Goal: Information Seeking & Learning: Learn about a topic

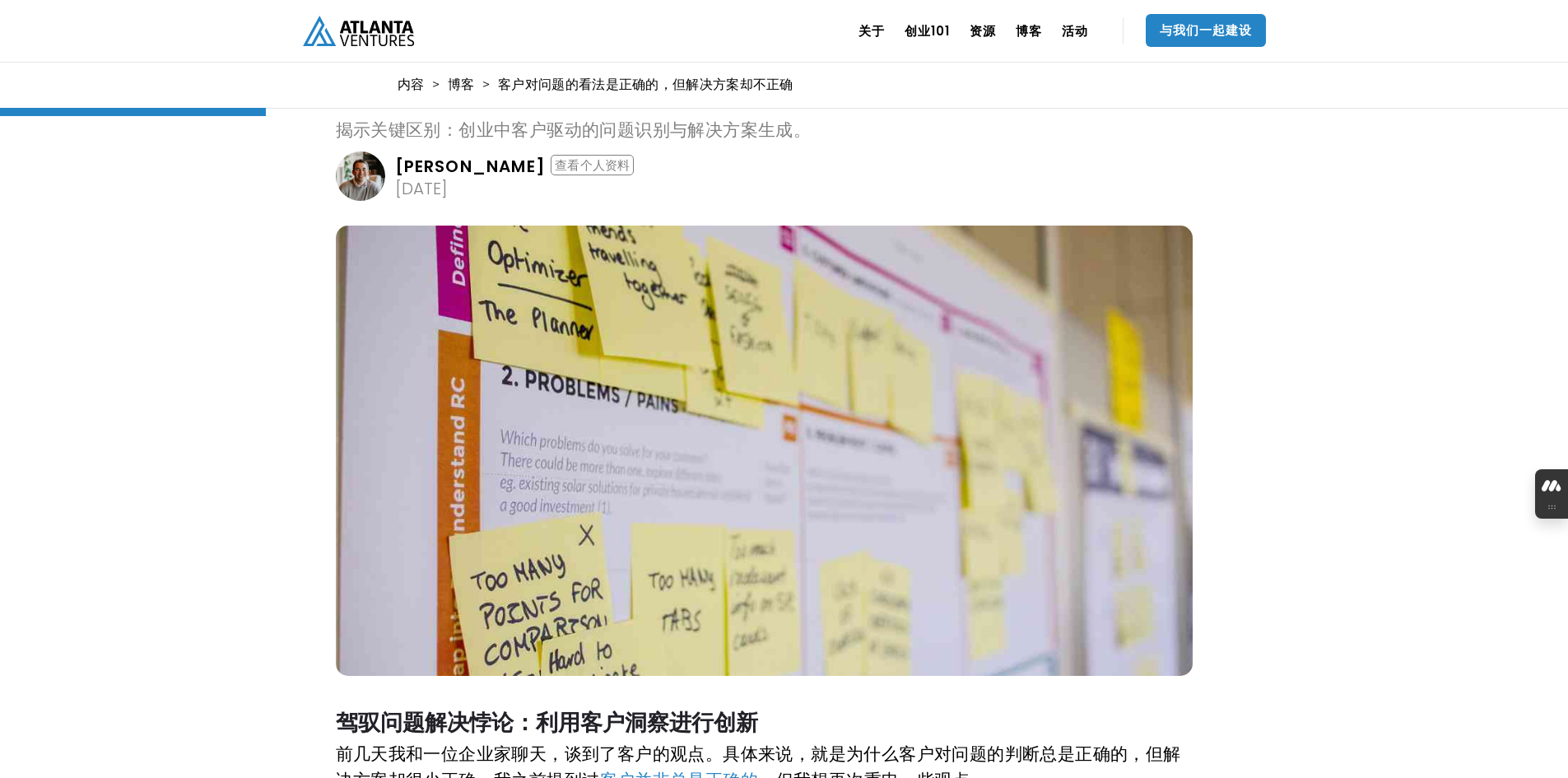
scroll to position [577, 0]
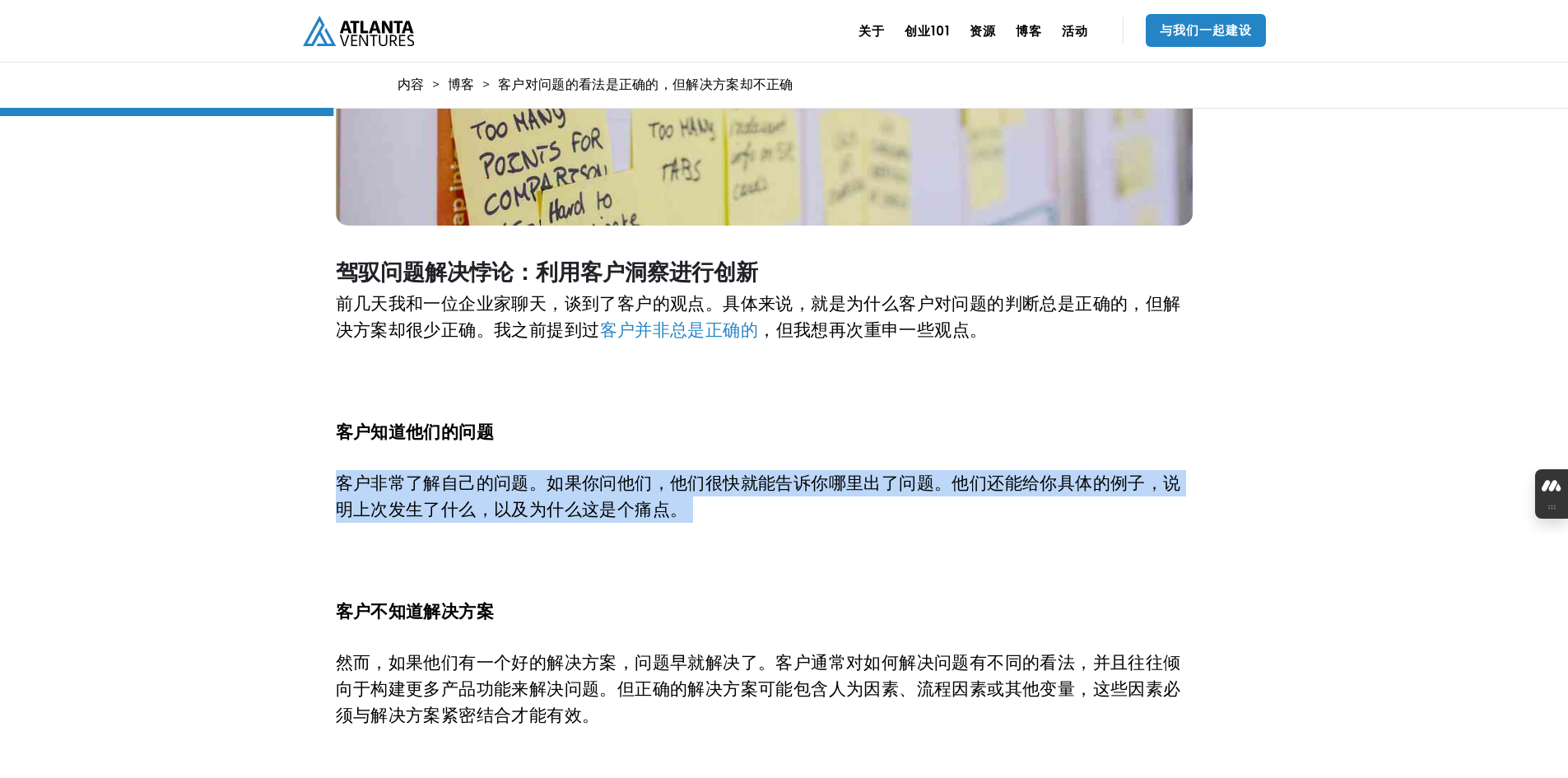
drag, startPoint x: 529, startPoint y: 396, endPoint x: 740, endPoint y: 543, distance: 257.2
click at [740, 543] on div "驾驭问题解决悖论：利用客户洞察进行创新 前几天我和一位企业家聊天，谈到了客户的观点。具体来说，就是为什么客户对问题的判断总是正确的，但解决方案却很少正确。我之…" at bounding box center [761, 701] width 851 height 951
drag, startPoint x: 732, startPoint y: 384, endPoint x: 746, endPoint y: 574, distance: 190.5
click at [746, 570] on div "驾驭问题解决悖论：利用客户洞察进行创新 前几天我和一位企业家聊天，谈到了客户的观点。具体来说，就是为什么客户对问题的判断总是正确的，但解决方案却很少正确。我之…" at bounding box center [761, 701] width 851 height 951
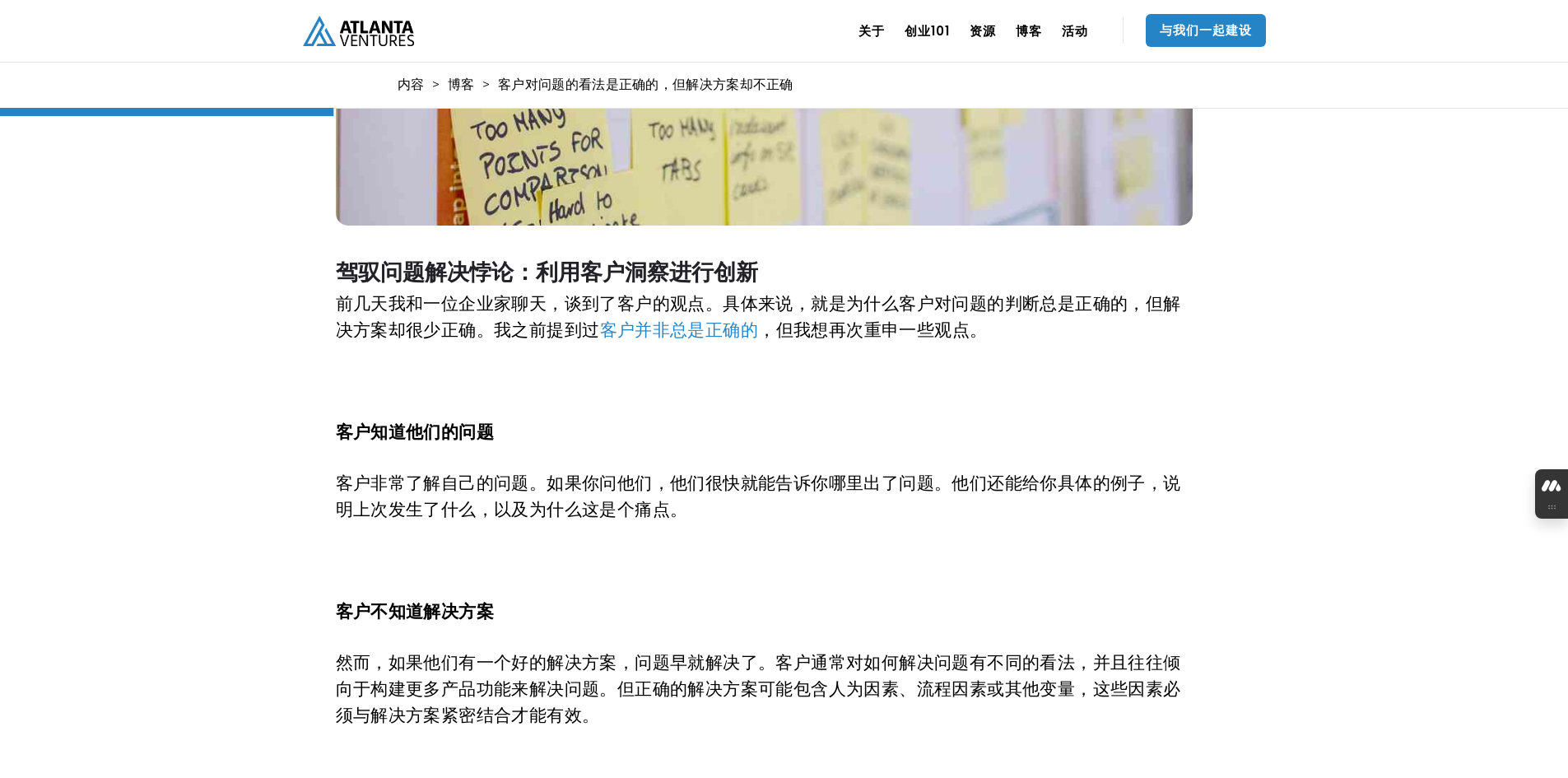
click at [746, 575] on div "驾驭问题解决悖论：利用客户洞察进行创新 前几天我和一位企业家聊天，谈到了客户的观点。具体来说，就是为什么客户对问题的判断总是正确的，但解决方案却很少正确。我之…" at bounding box center [761, 701] width 851 height 951
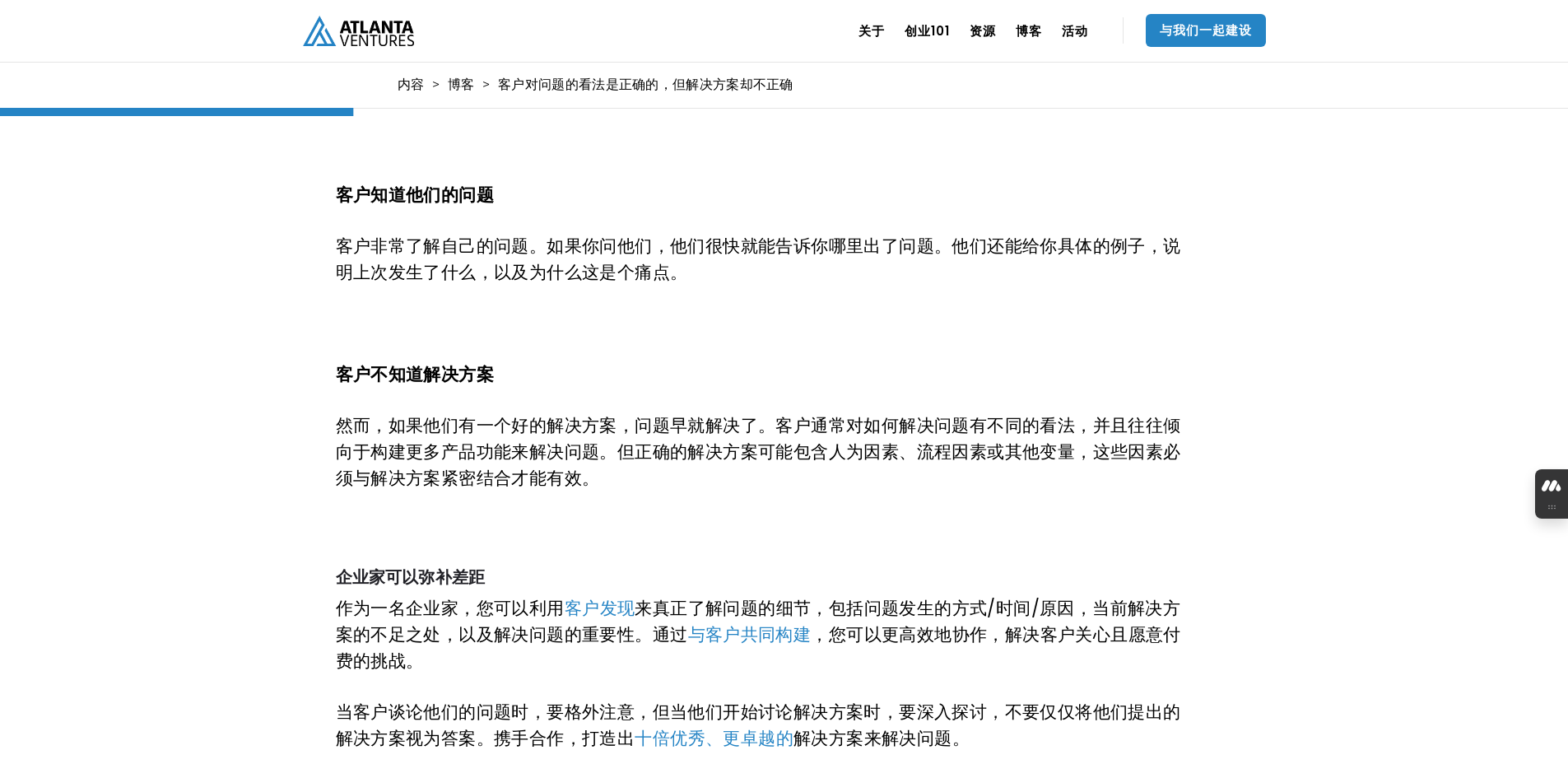
scroll to position [906, 0]
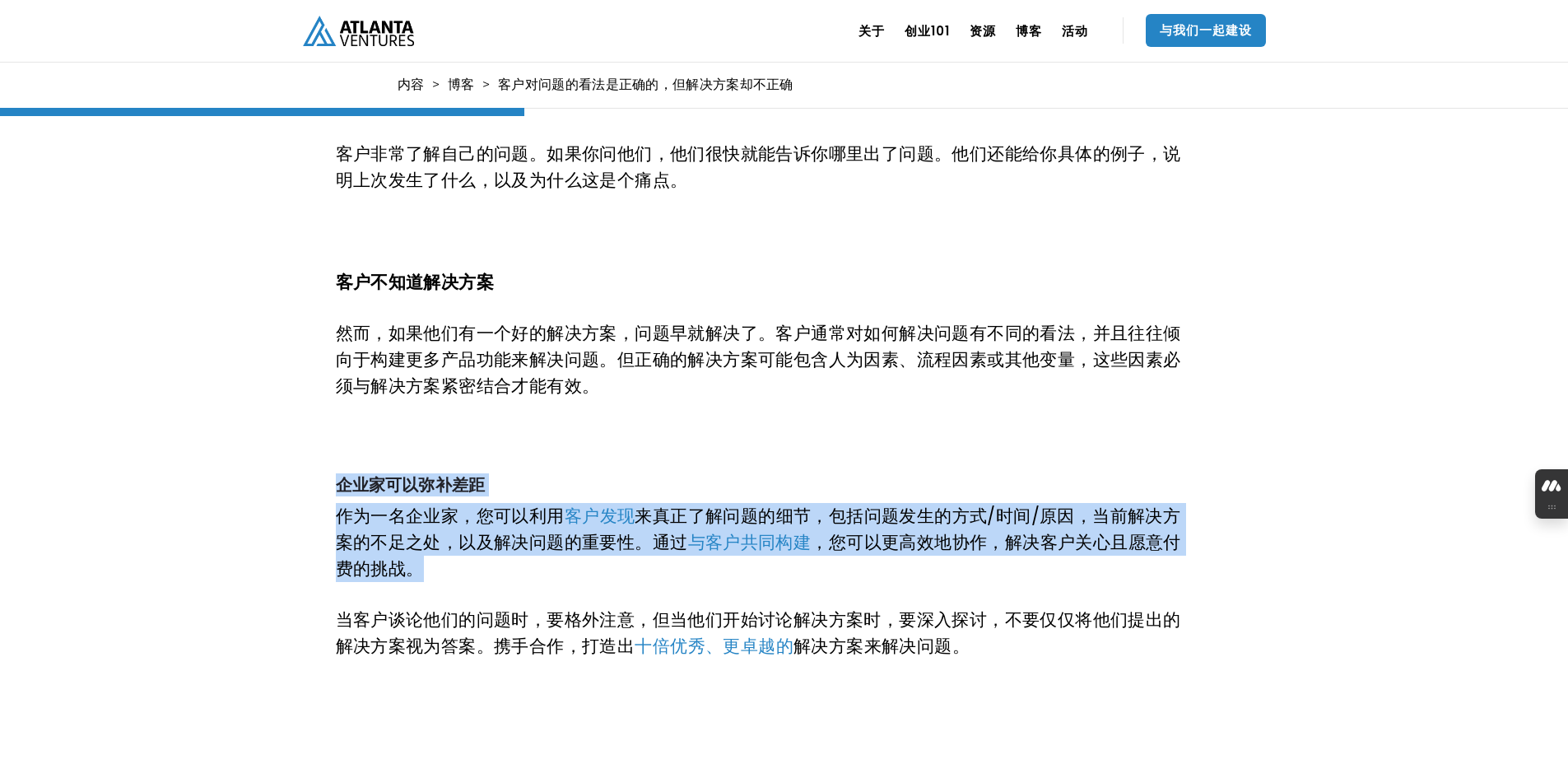
drag, startPoint x: 570, startPoint y: 450, endPoint x: 572, endPoint y: 580, distance: 130.0
click at [572, 580] on div "驾驭问题解决悖论：利用客户洞察进行创新 前几天我和一位企业家聊天，谈到了客户的观点。具体来说，就是为什么客户对问题的判断总是正确的，但解决方案却很少正确。我之…" at bounding box center [761, 371] width 851 height 951
click at [572, 580] on p "作为一名企业家，您可以利用 客户发现 来真正了解问题的细节，包括问题发生的方式/时间/原因，当前解决方案的不足之处，以及解决问题的重要性。通过 与客户共同构建…" at bounding box center [761, 543] width 851 height 79
drag, startPoint x: 581, startPoint y: 584, endPoint x: 605, endPoint y: 438, distance: 148.0
click at [605, 438] on div "驾驭问题解决悖论：利用客户洞察进行创新 前几天我和一位企业家聊天，谈到了客户的观点。具体来说，就是为什么客户对问题的判断总是正确的，但解决方案却很少正确。我之…" at bounding box center [761, 371] width 851 height 951
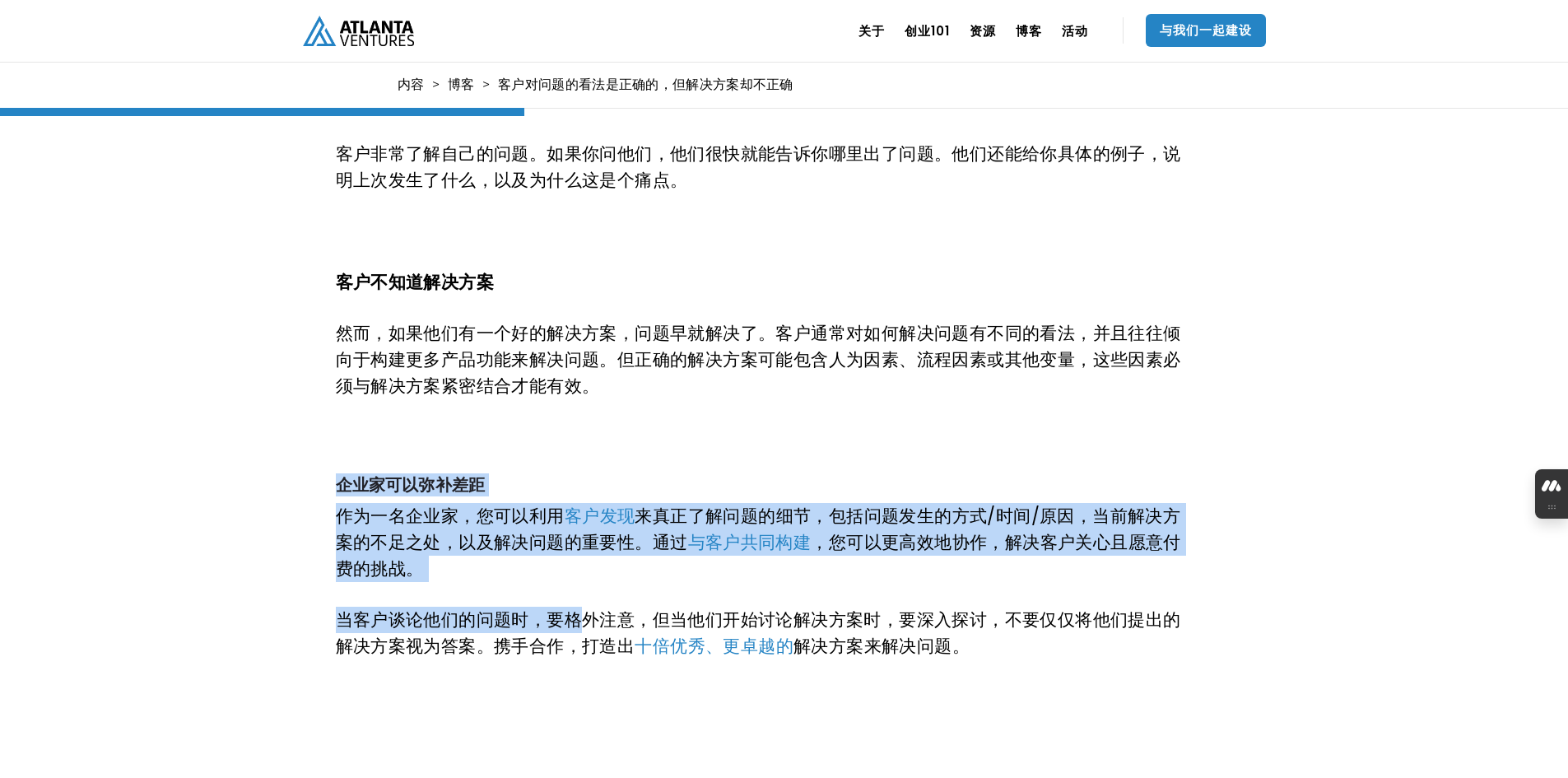
click at [605, 438] on p "‍" at bounding box center [761, 438] width 851 height 26
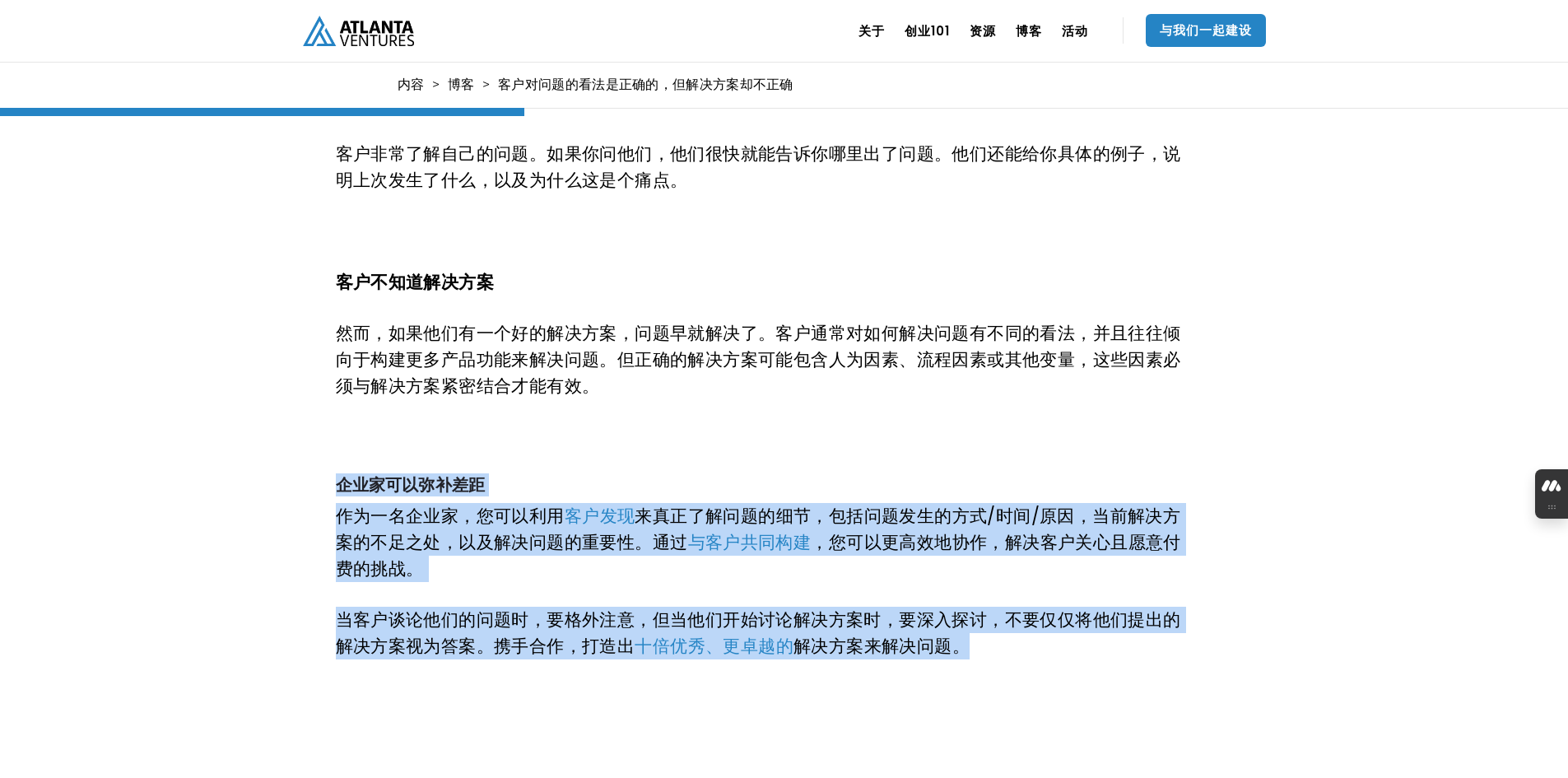
drag, startPoint x: 617, startPoint y: 446, endPoint x: 1060, endPoint y: 658, distance: 491.1
click at [1060, 658] on div "驾驭问题解决悖论：利用客户洞察进行创新 前几天我和一位企业家聊天，谈到了客户的观点。具体来说，就是为什么客户对问题的判断总是正确的，但解决方案却很少正确。我之…" at bounding box center [761, 371] width 851 height 951
click at [774, 432] on p "‍" at bounding box center [761, 438] width 851 height 26
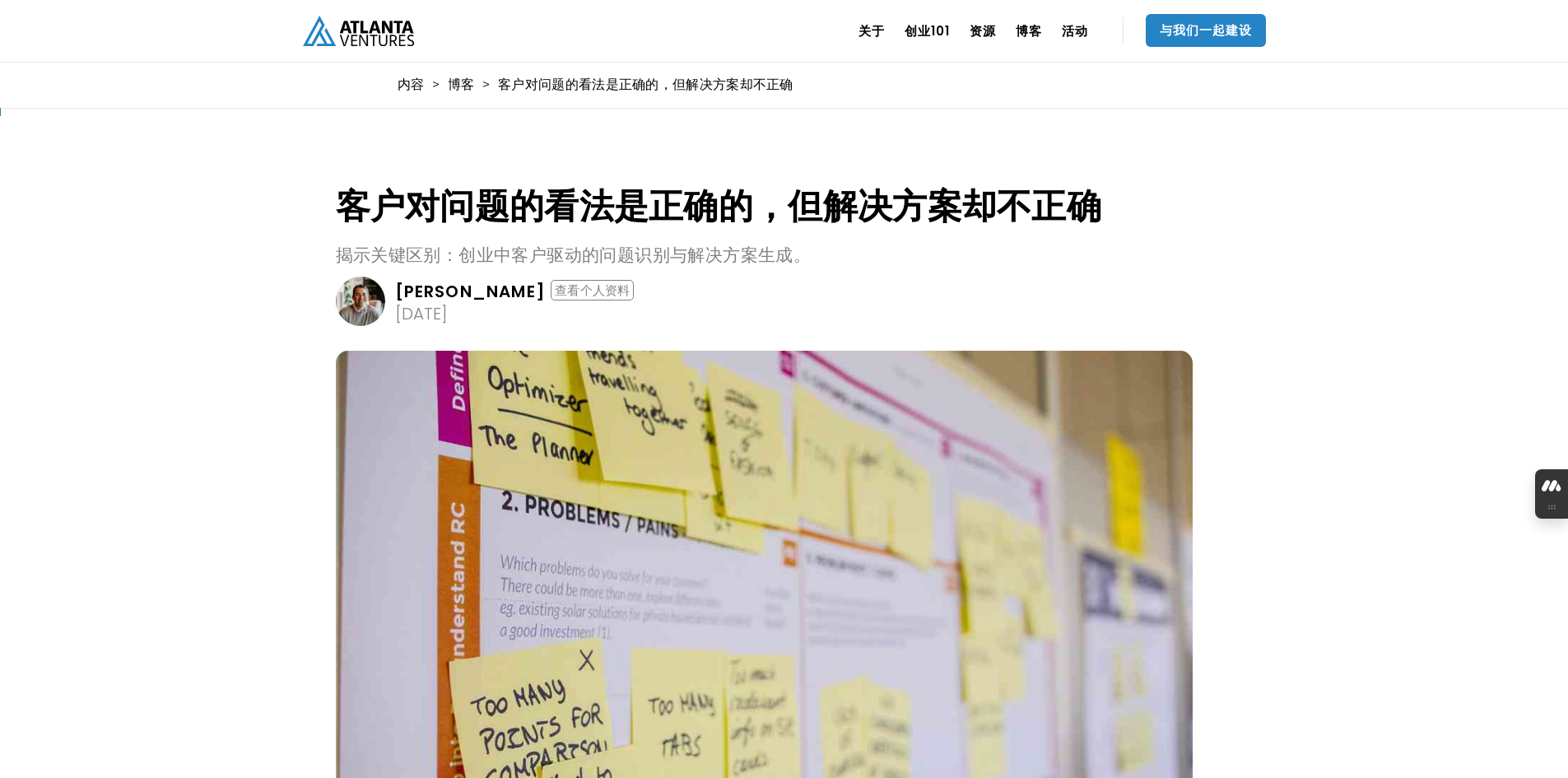
scroll to position [0, 0]
